Goal: Download file/media

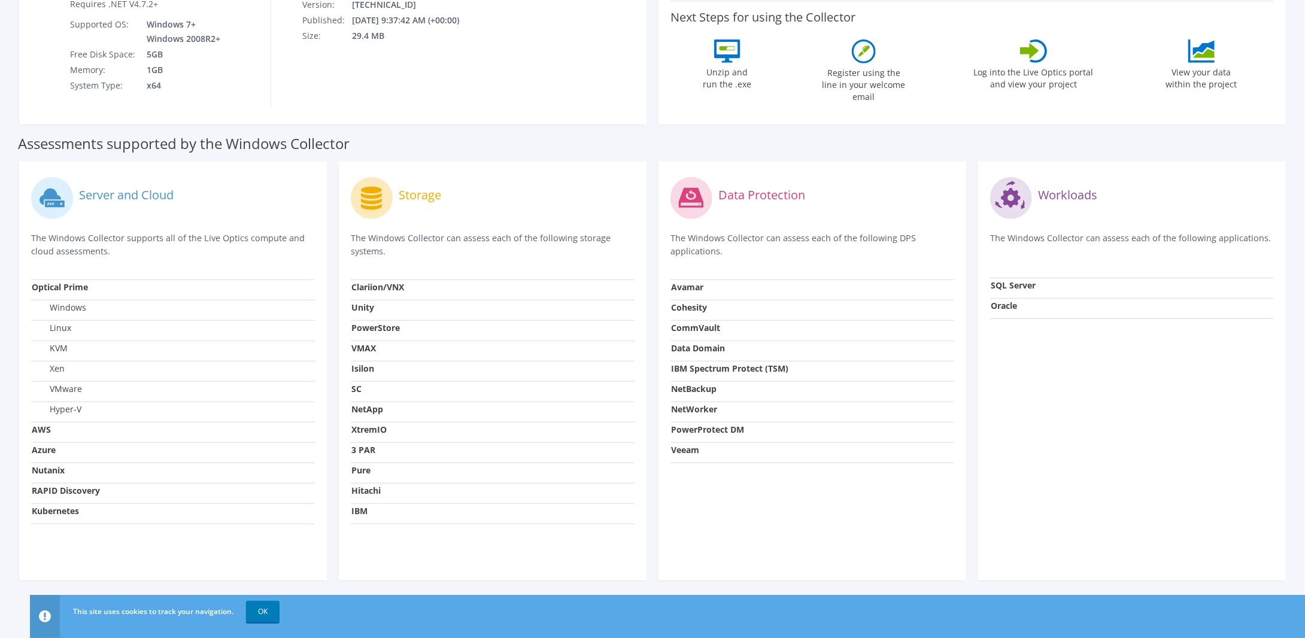
scroll to position [250, 0]
click at [259, 611] on link "OK" at bounding box center [263, 612] width 34 height 22
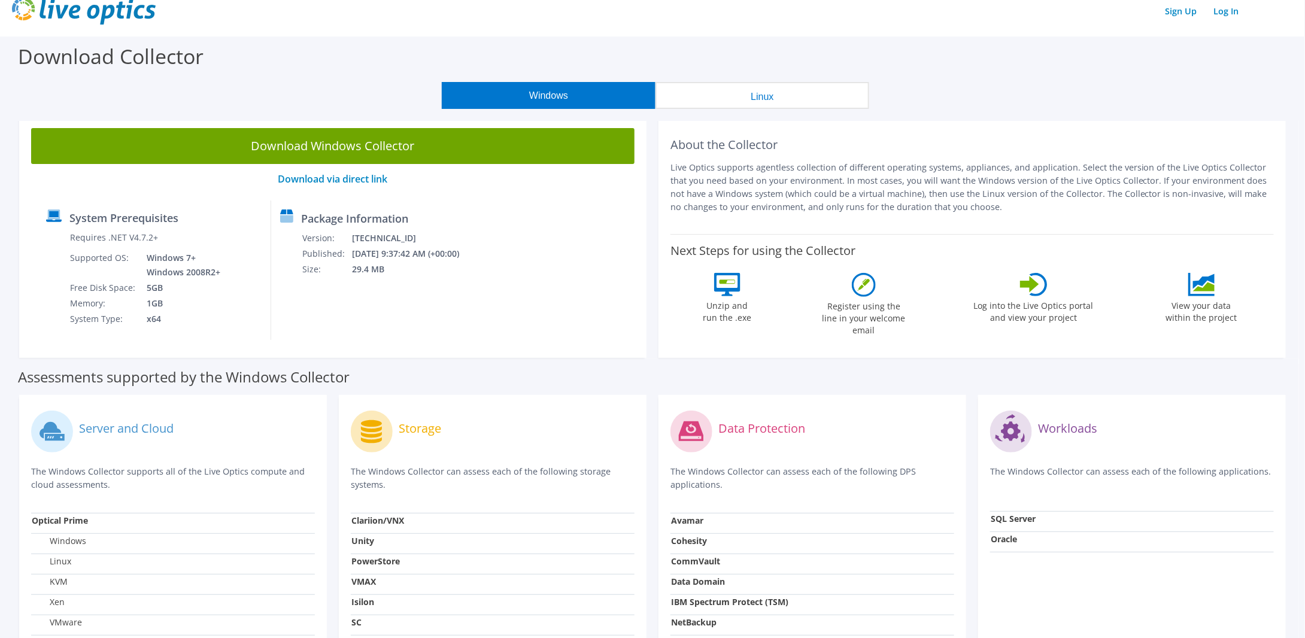
scroll to position [0, 0]
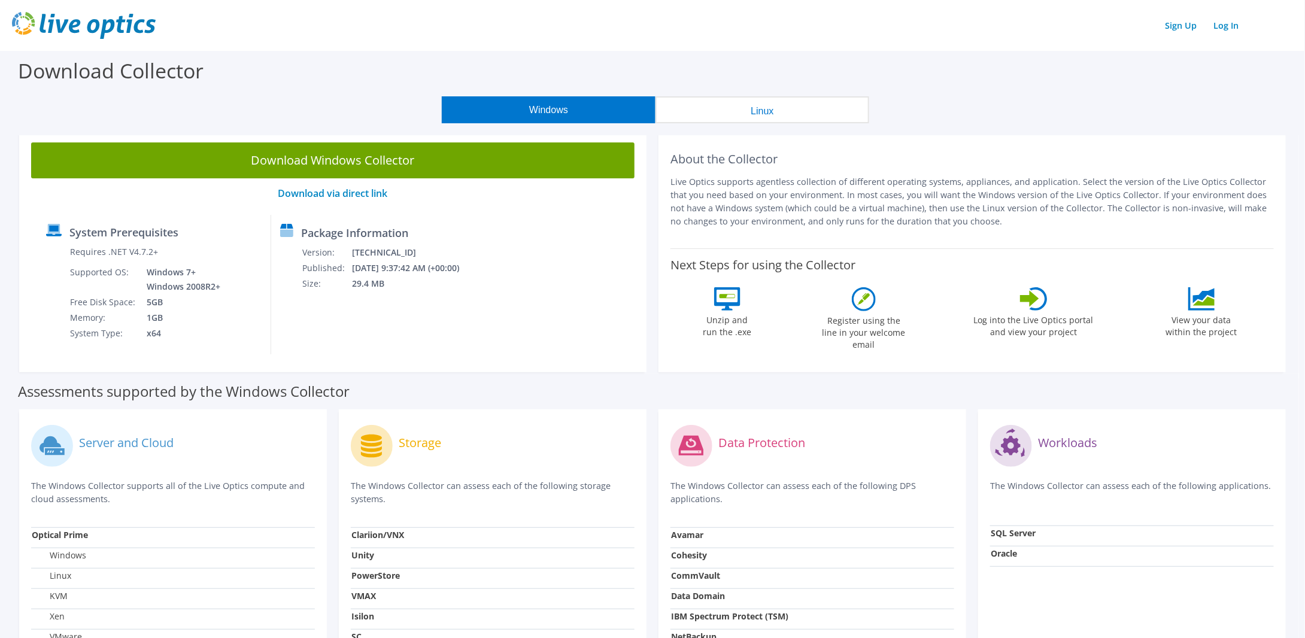
click at [560, 113] on button "Windows" at bounding box center [549, 109] width 214 height 27
click at [359, 196] on link "Download via direct link" at bounding box center [333, 193] width 110 height 13
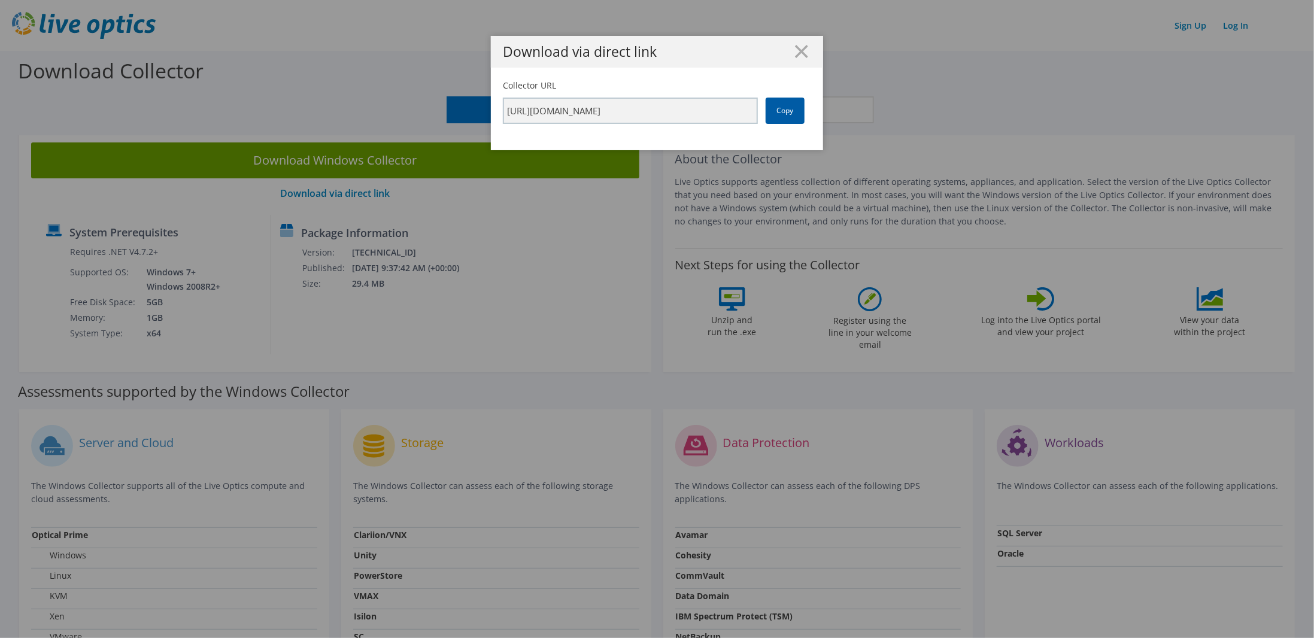
click at [787, 116] on link "Copy" at bounding box center [785, 111] width 39 height 26
click at [798, 50] on line at bounding box center [802, 52] width 12 height 12
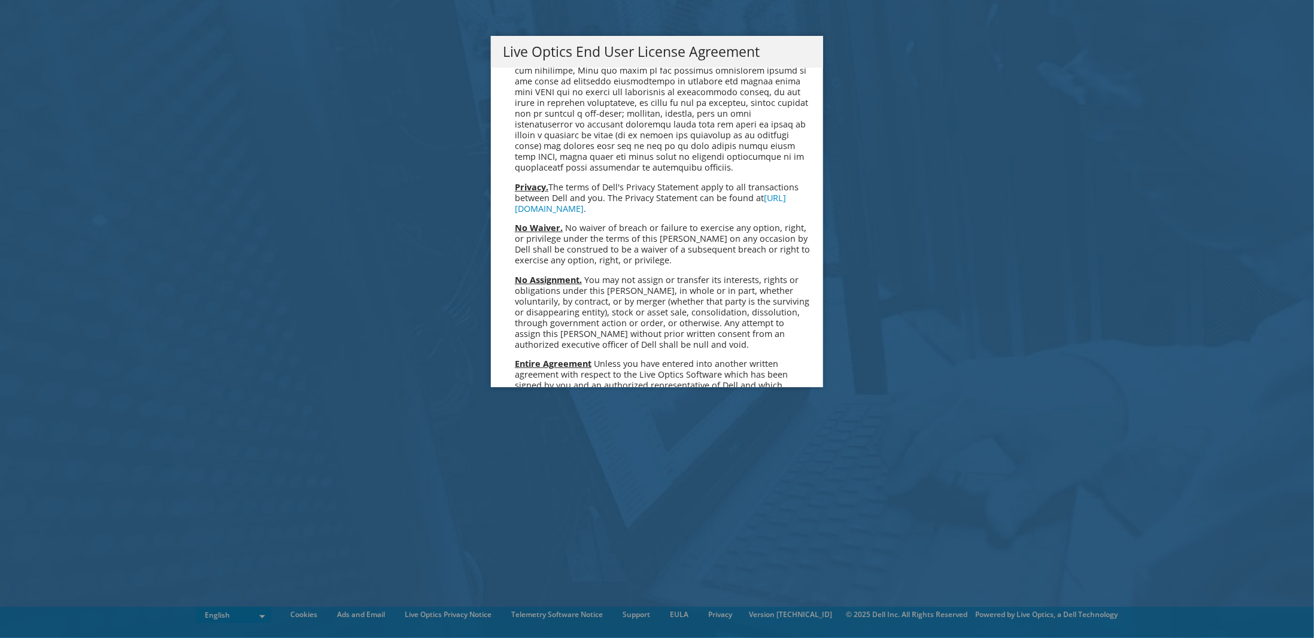
scroll to position [4528, 0]
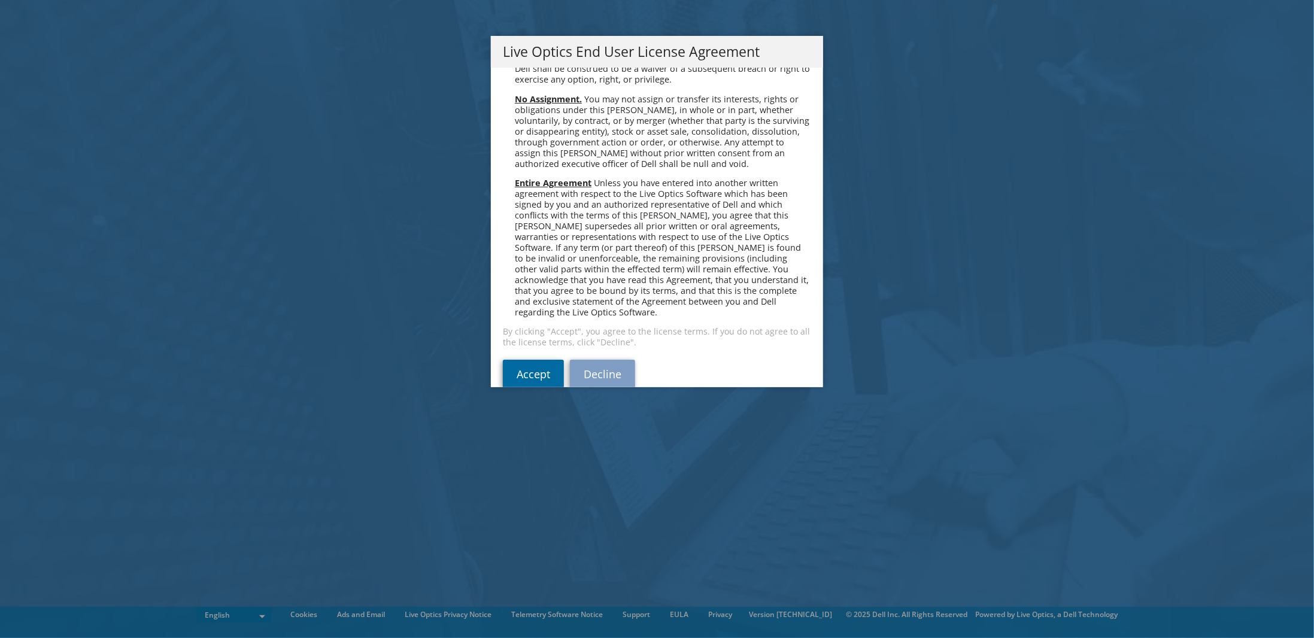
click at [510, 360] on link "Accept" at bounding box center [533, 374] width 61 height 29
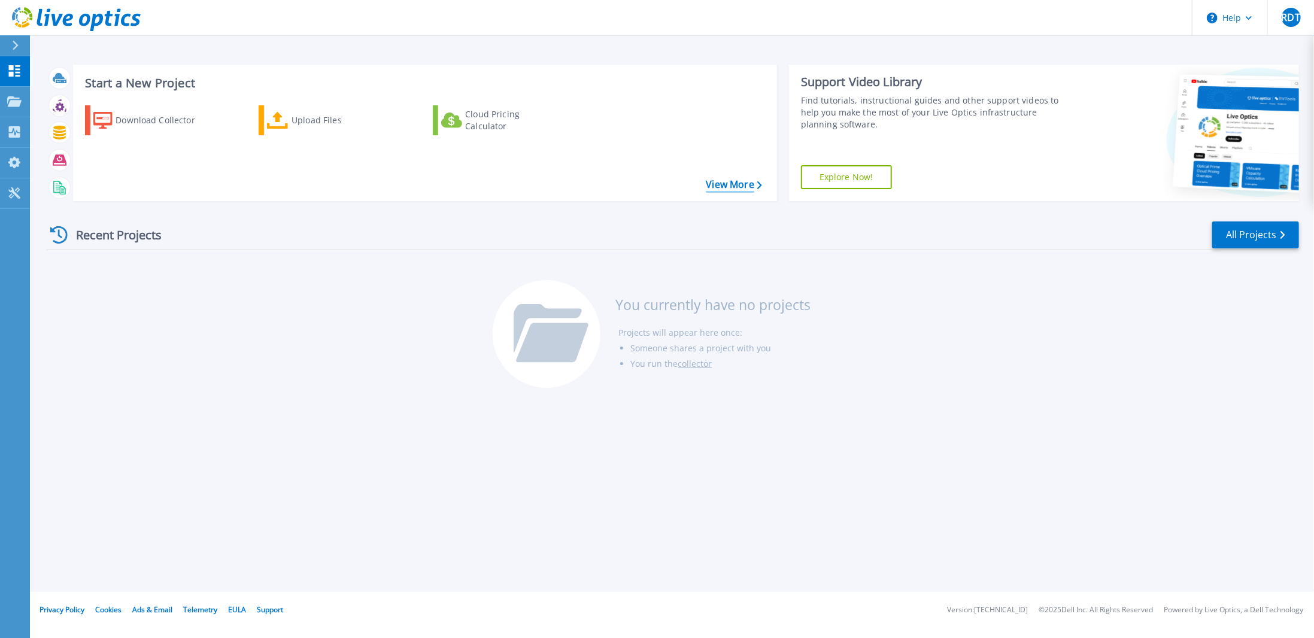
click at [719, 187] on link "View More" at bounding box center [735, 184] width 56 height 11
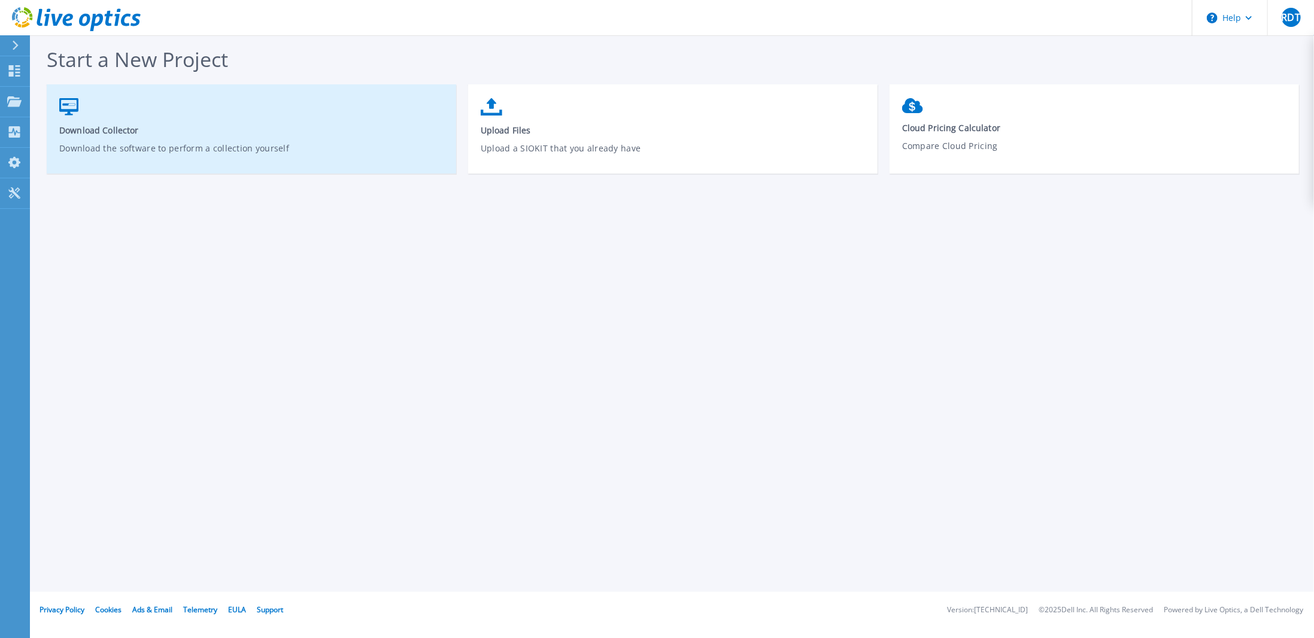
click at [91, 132] on span "Download Collector" at bounding box center [251, 130] width 385 height 11
